Goal: Transaction & Acquisition: Purchase product/service

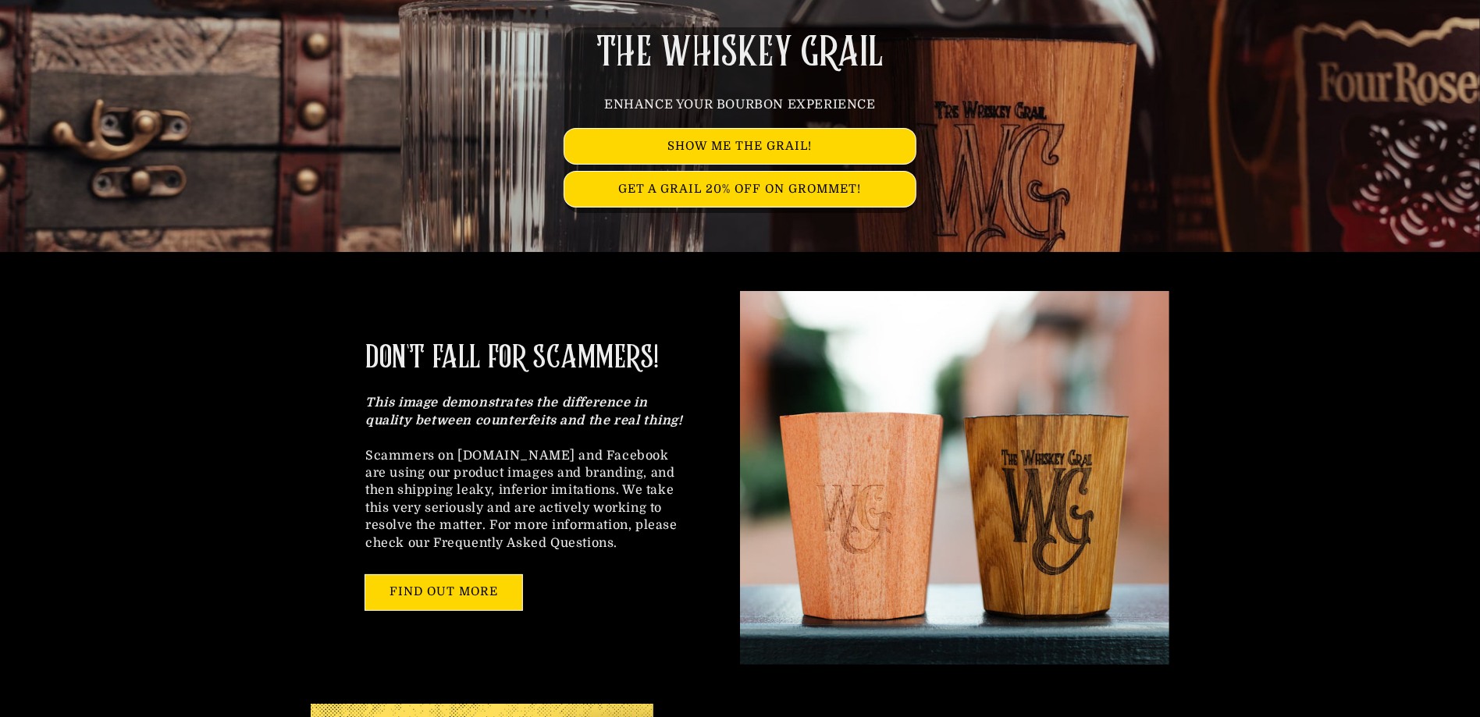
scroll to position [234, 0]
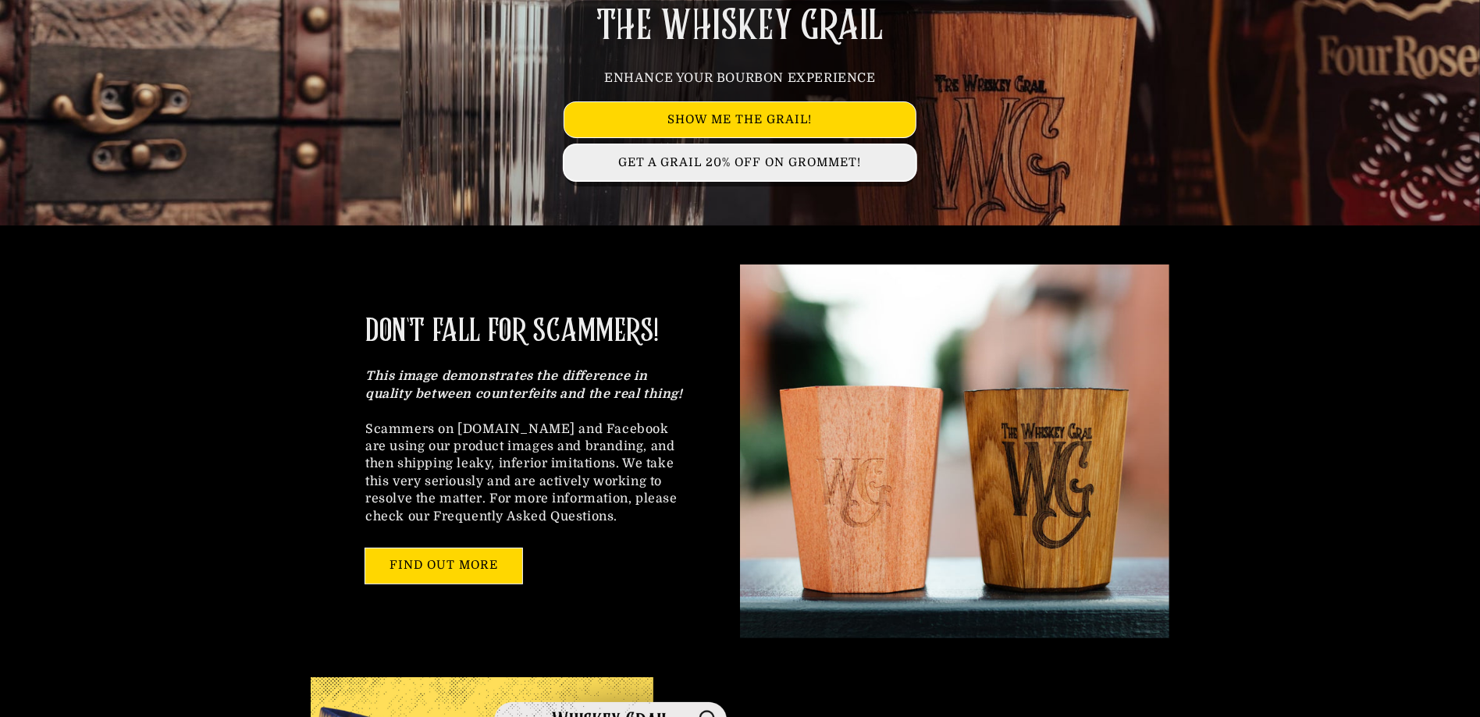
click at [728, 172] on link "GET A GRAIL 20% OFF ON GROMMET!" at bounding box center [739, 162] width 351 height 35
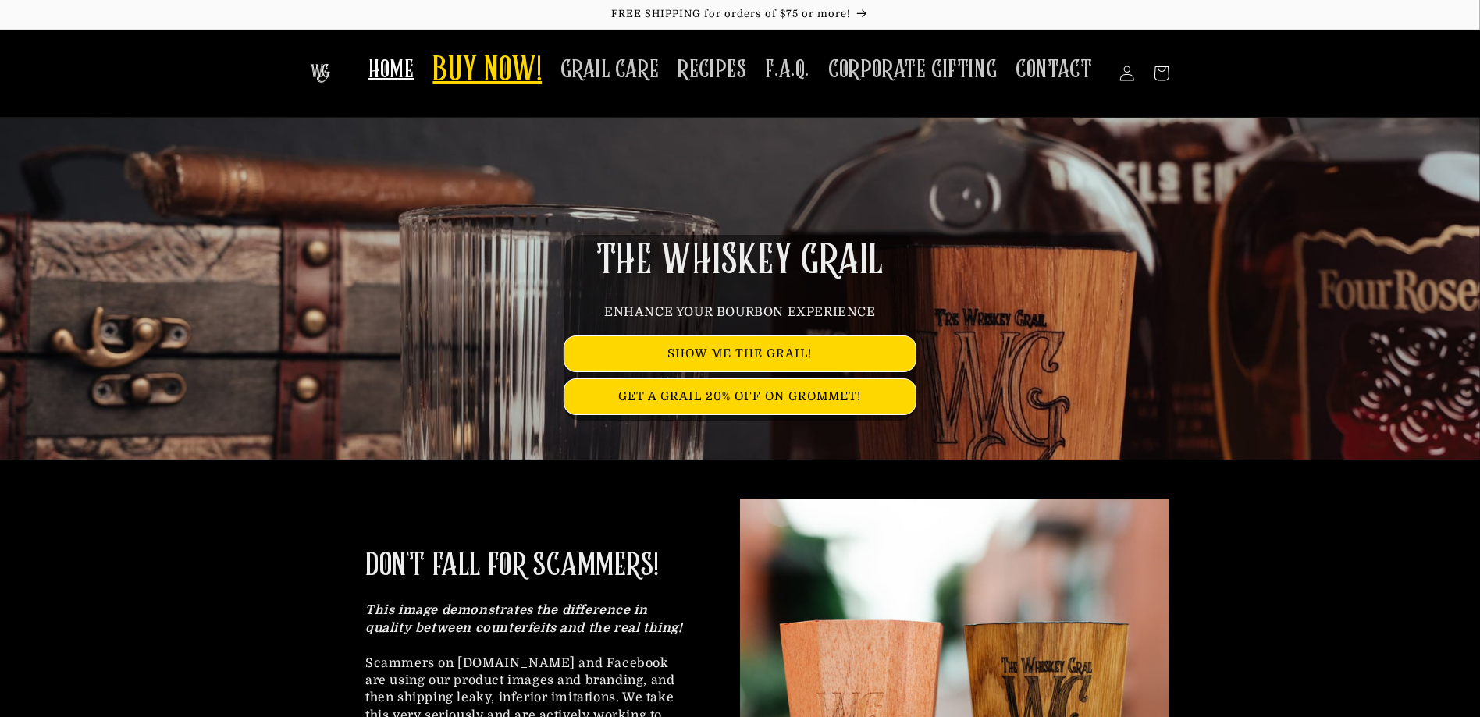
click at [530, 80] on span "BUY NOW!" at bounding box center [486, 71] width 109 height 43
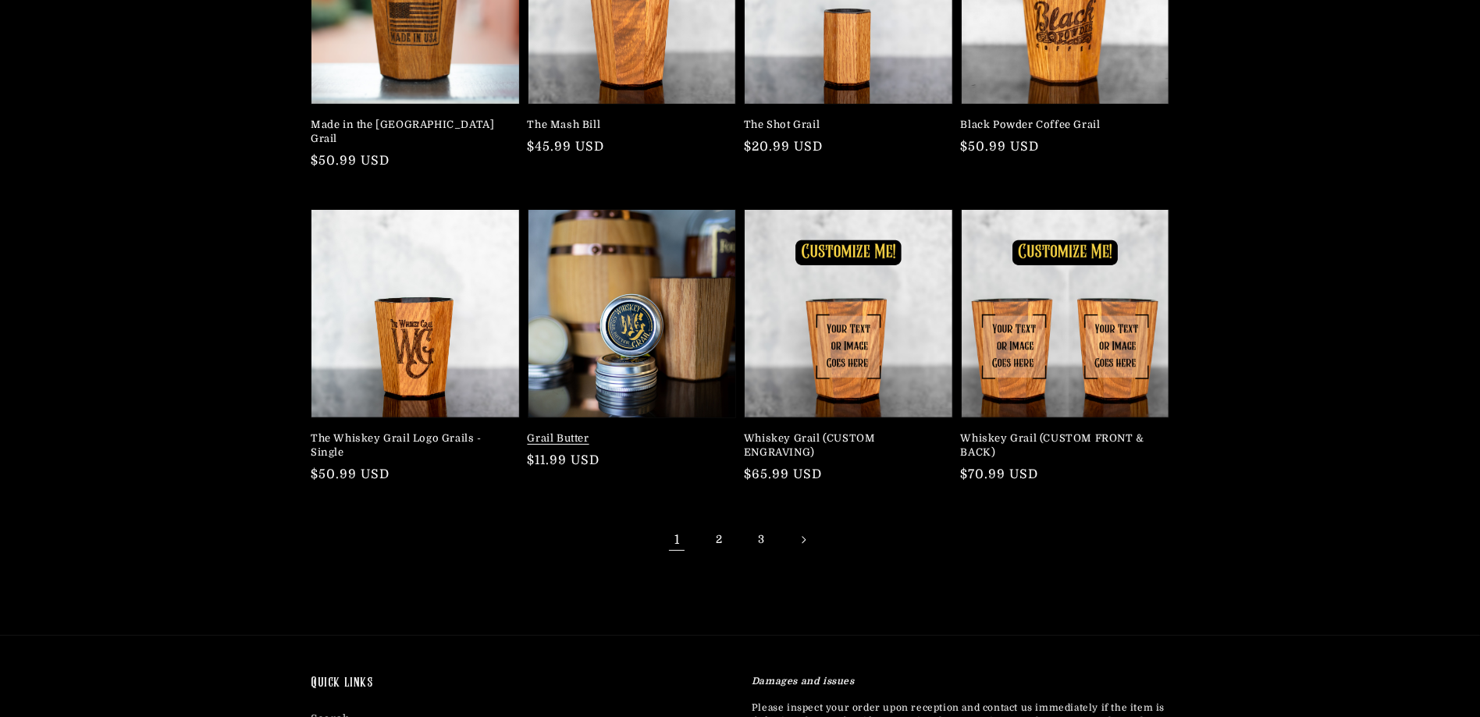
scroll to position [312, 0]
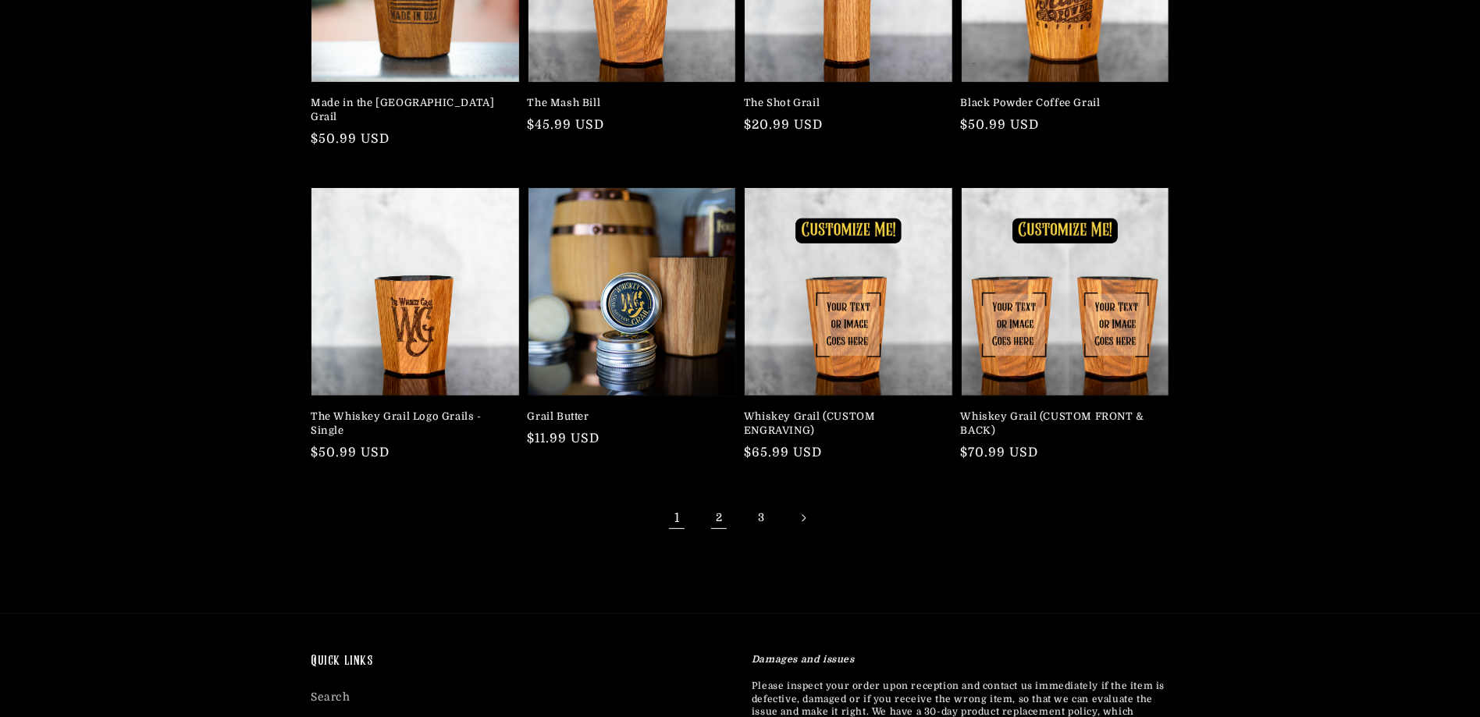
click at [712, 501] on link "2" at bounding box center [719, 518] width 34 height 34
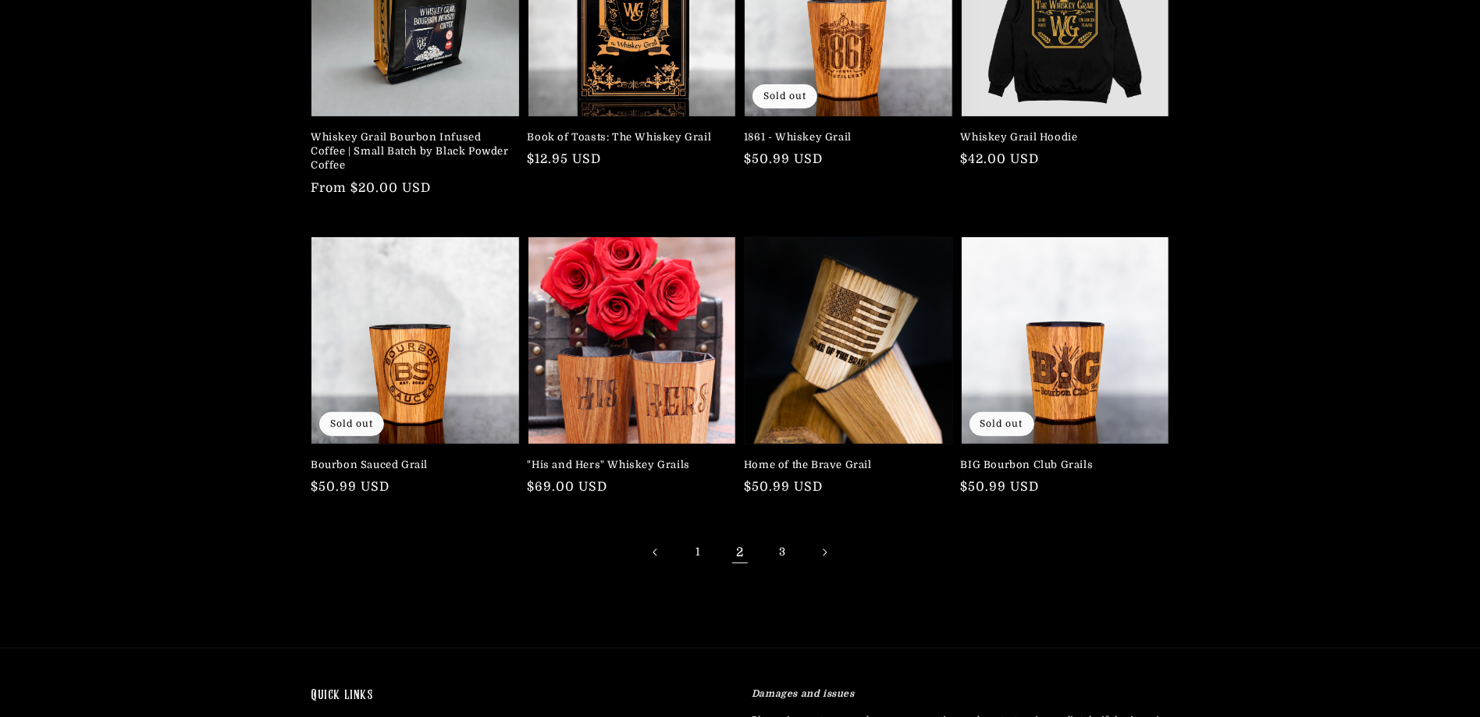
scroll to position [312, 0]
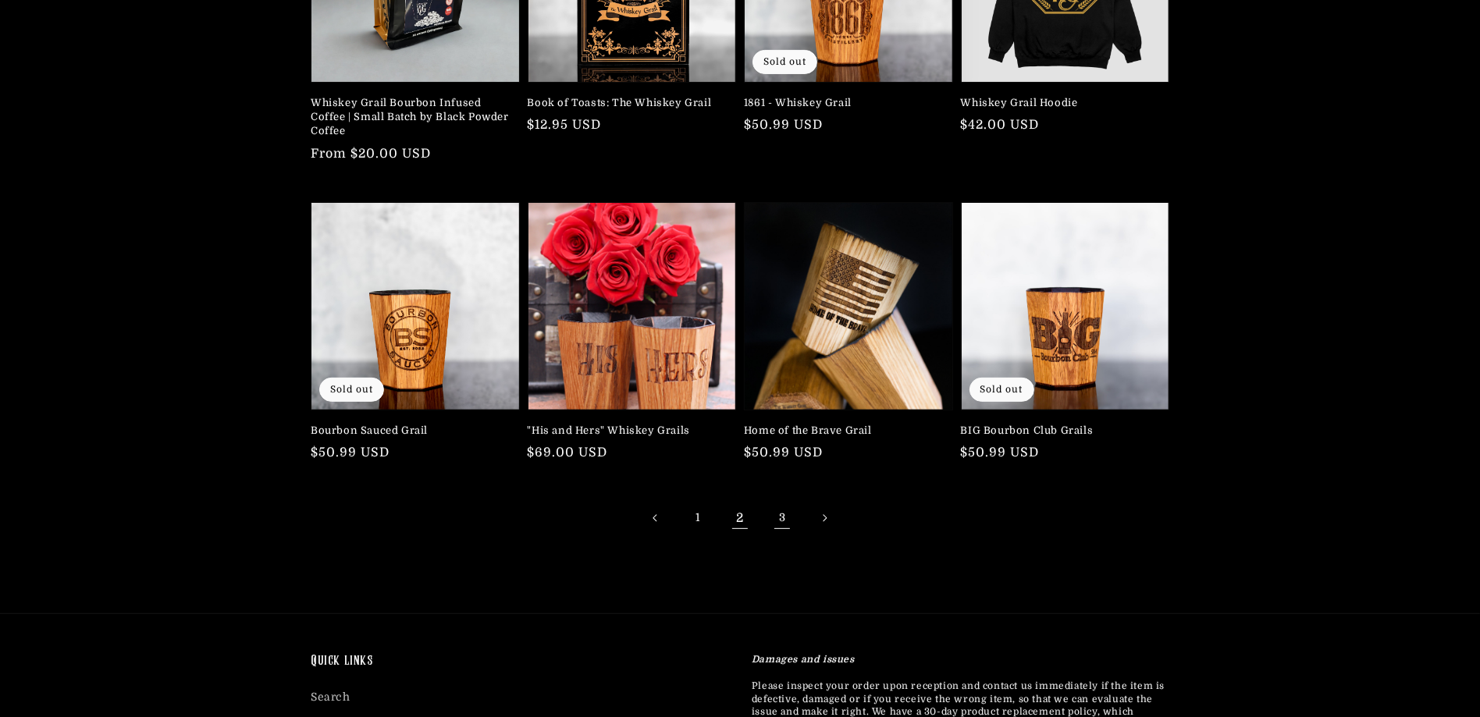
click at [780, 523] on link "3" at bounding box center [782, 518] width 34 height 34
